Goal: Transaction & Acquisition: Purchase product/service

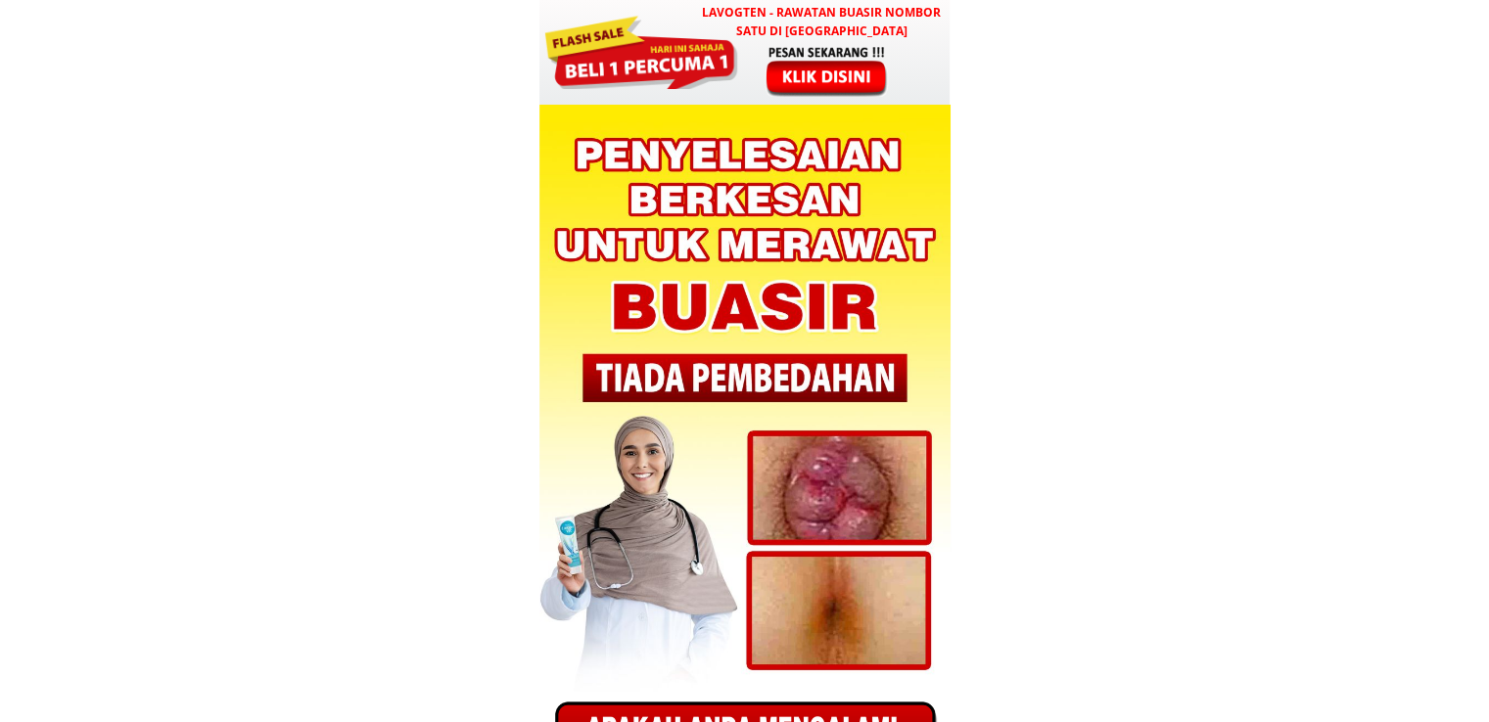
click at [744, 45] on div at bounding box center [744, 52] width 410 height 105
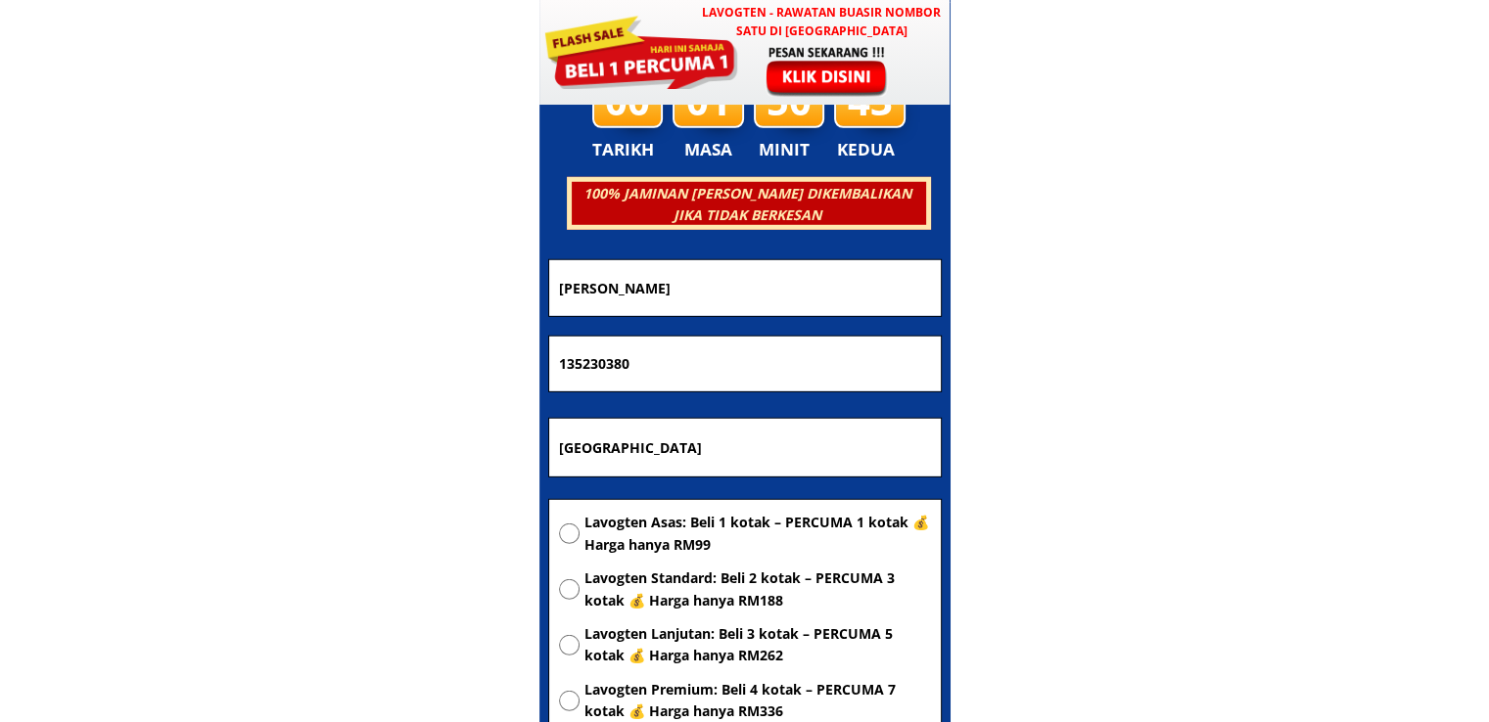
scroll to position [5565, 0]
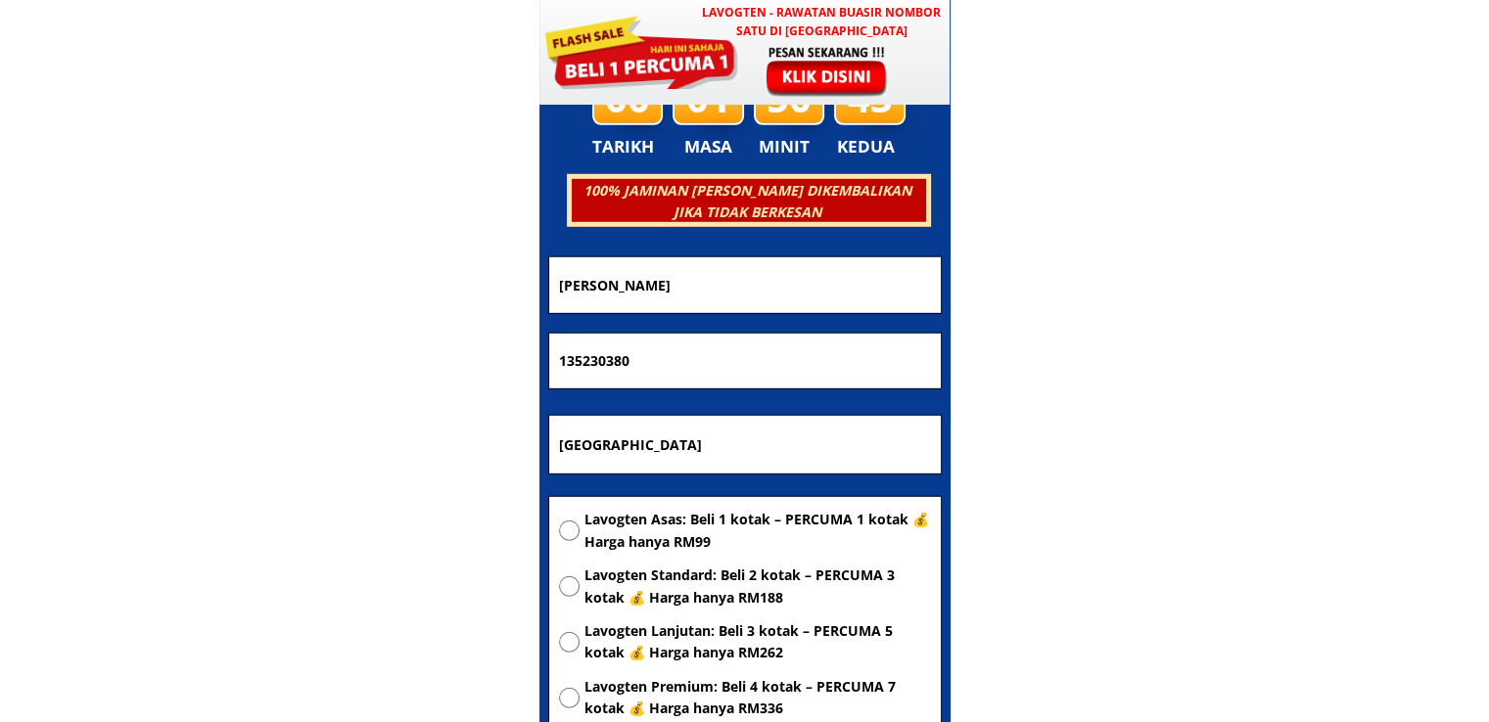
drag, startPoint x: 691, startPoint y: 356, endPoint x: 290, endPoint y: 371, distance: 401.6
paste input "0112555296"
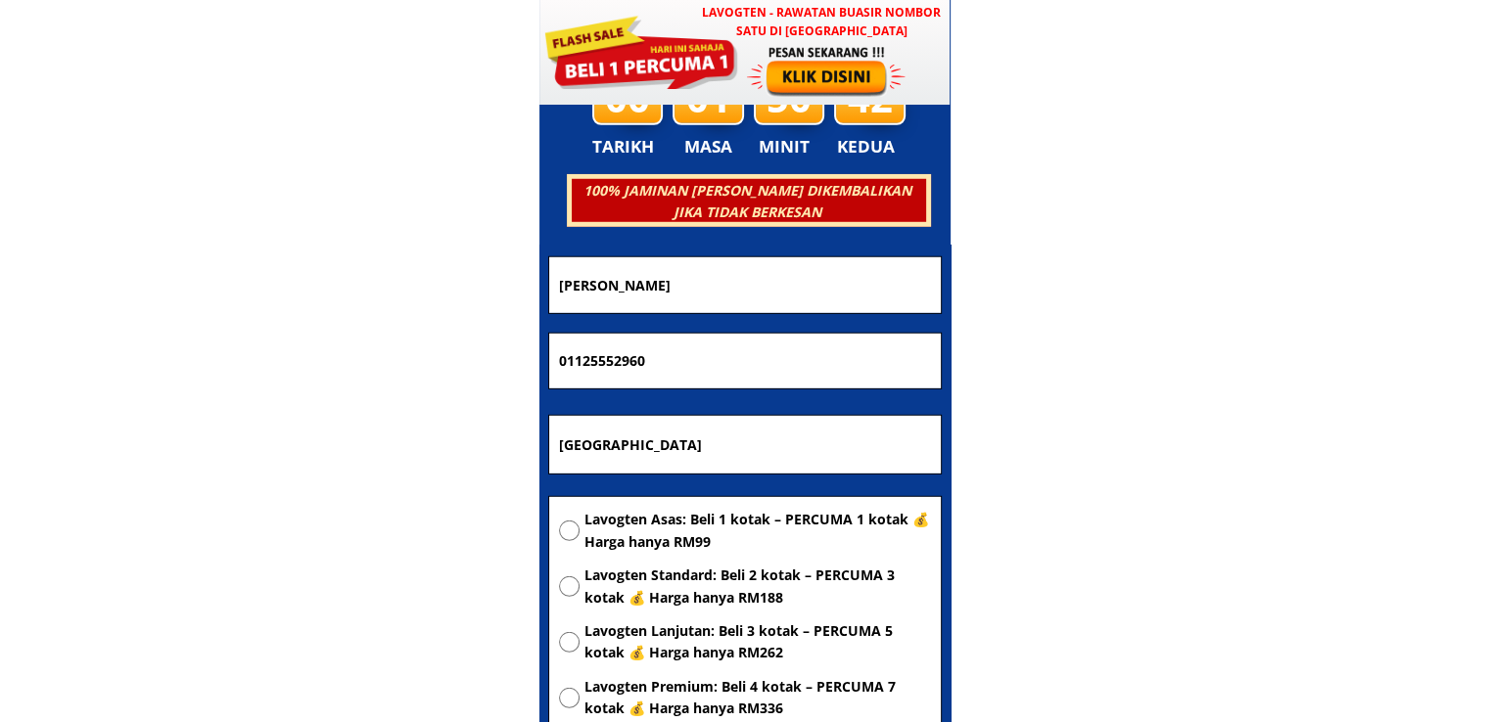
type input "01125552960"
drag, startPoint x: 752, startPoint y: 267, endPoint x: 298, endPoint y: 289, distance: 454.7
paste input "[PERSON_NAME]"
type input "[PERSON_NAME]"
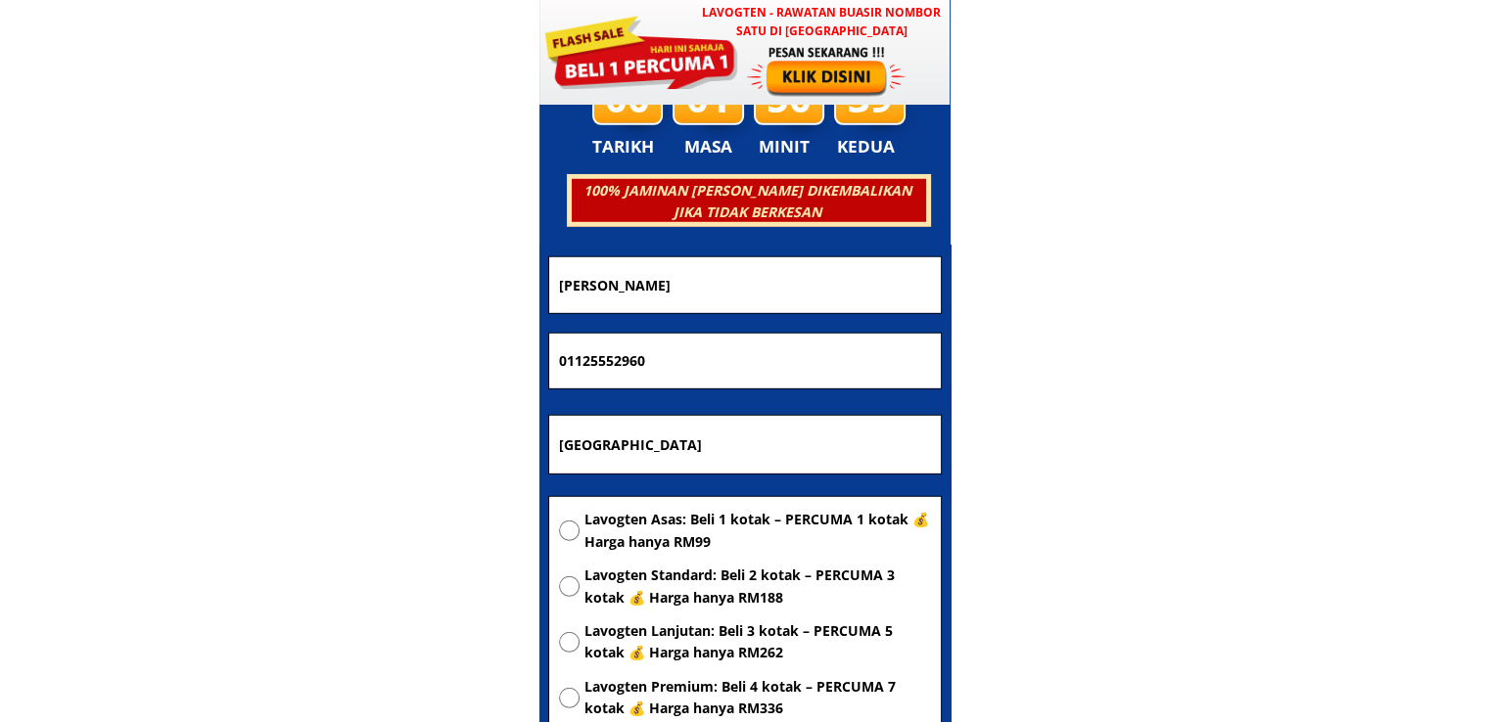
drag, startPoint x: 731, startPoint y: 452, endPoint x: 298, endPoint y: 441, distance: 433.8
type input "A"
type input "E 1/2"
click at [736, 556] on div "Lavogten Asas: Beli 1 kotak – PERCUMA 1 kotak 💰 Harga hanya RM99 Lavogten Stand…" at bounding box center [745, 620] width 372 height 222
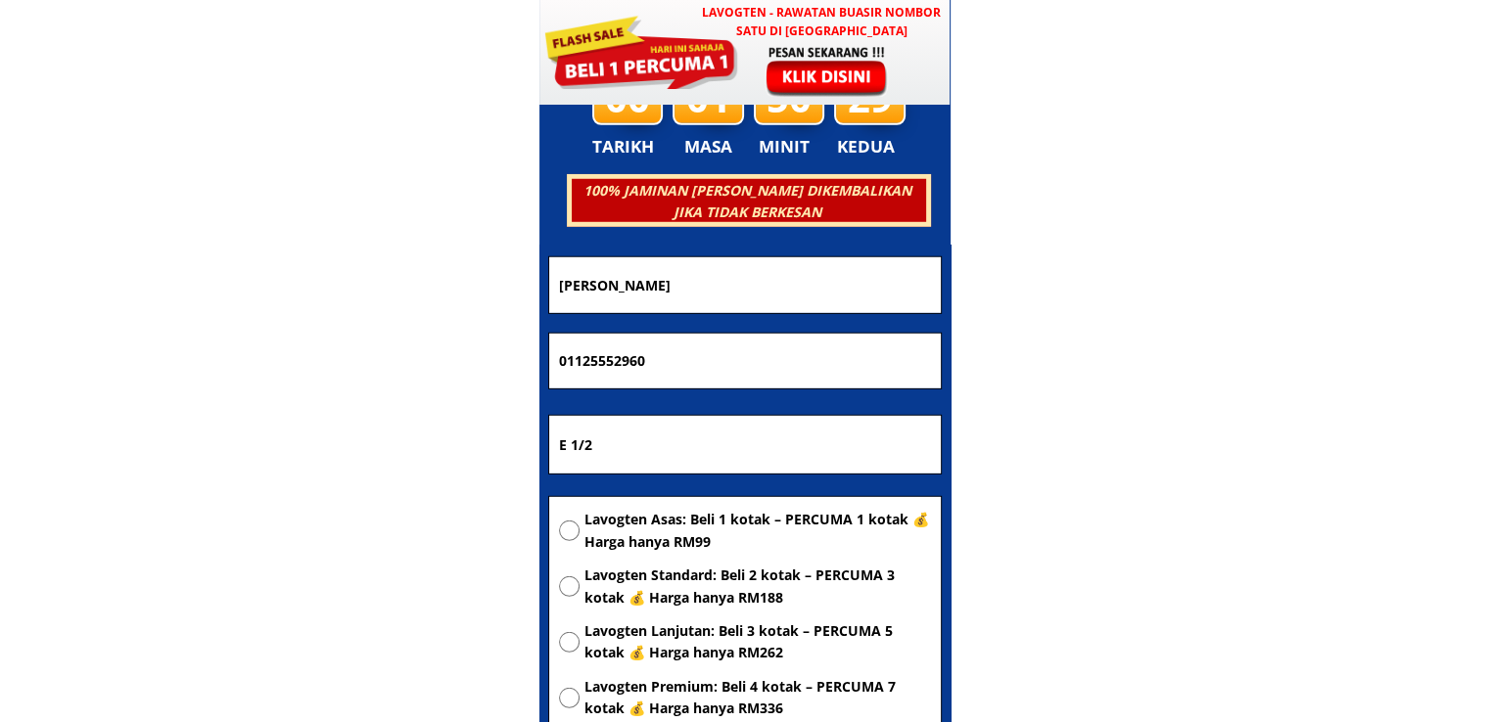
click at [715, 532] on span "Lavogten Asas: Beli 1 kotak – PERCUMA 1 kotak 💰 Harga hanya RM99" at bounding box center [757, 531] width 347 height 44
radio input "true"
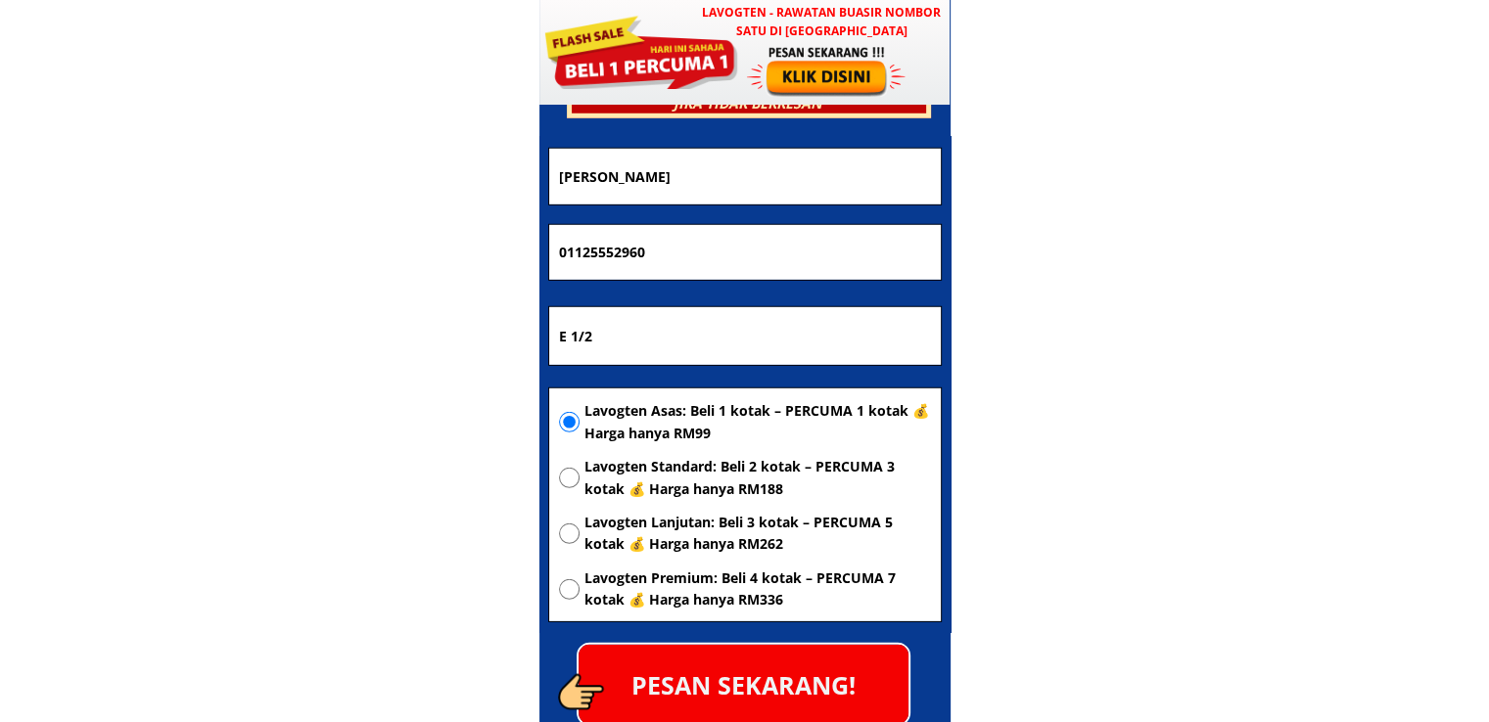
scroll to position [5858, 0]
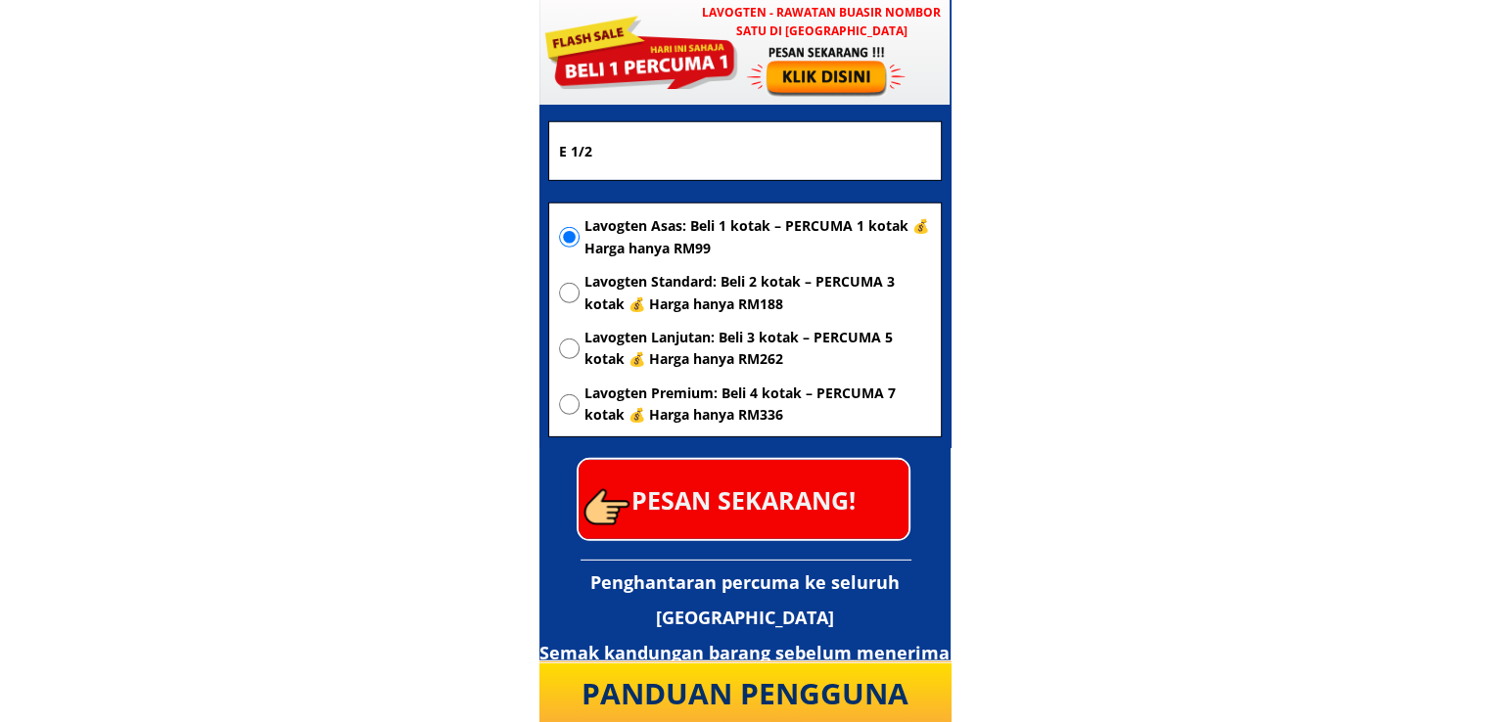
click at [767, 510] on p "PESAN SEKARANG!" at bounding box center [743, 499] width 330 height 79
